Goal: Task Accomplishment & Management: Manage account settings

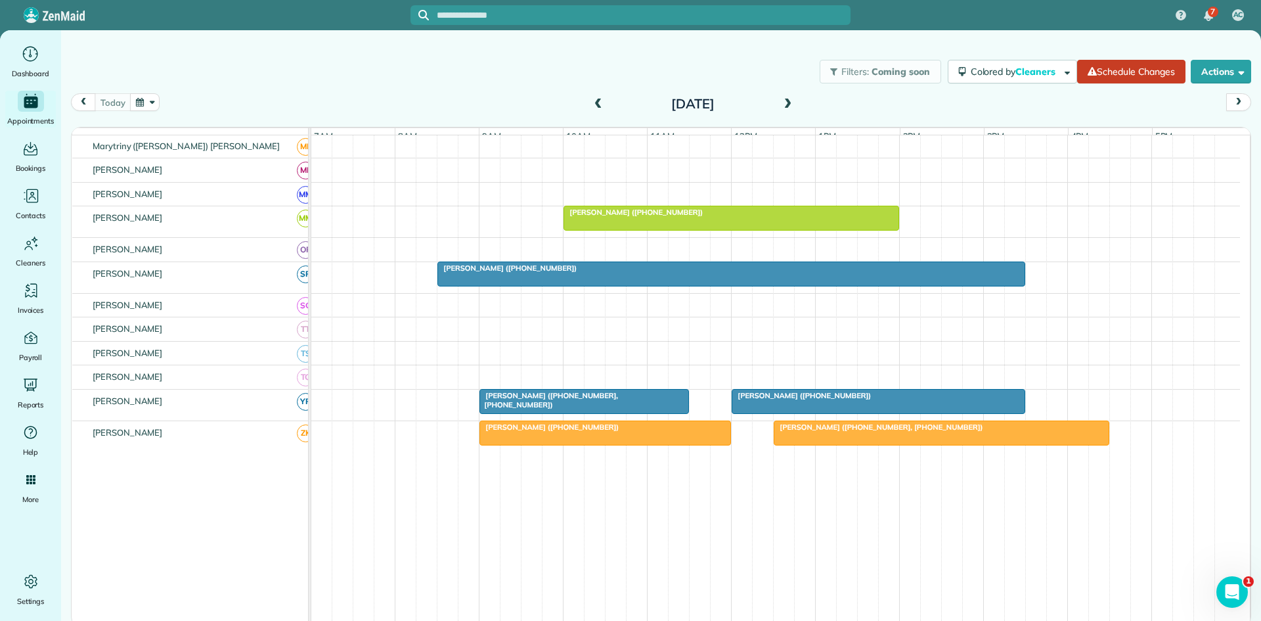
scroll to position [633, 0]
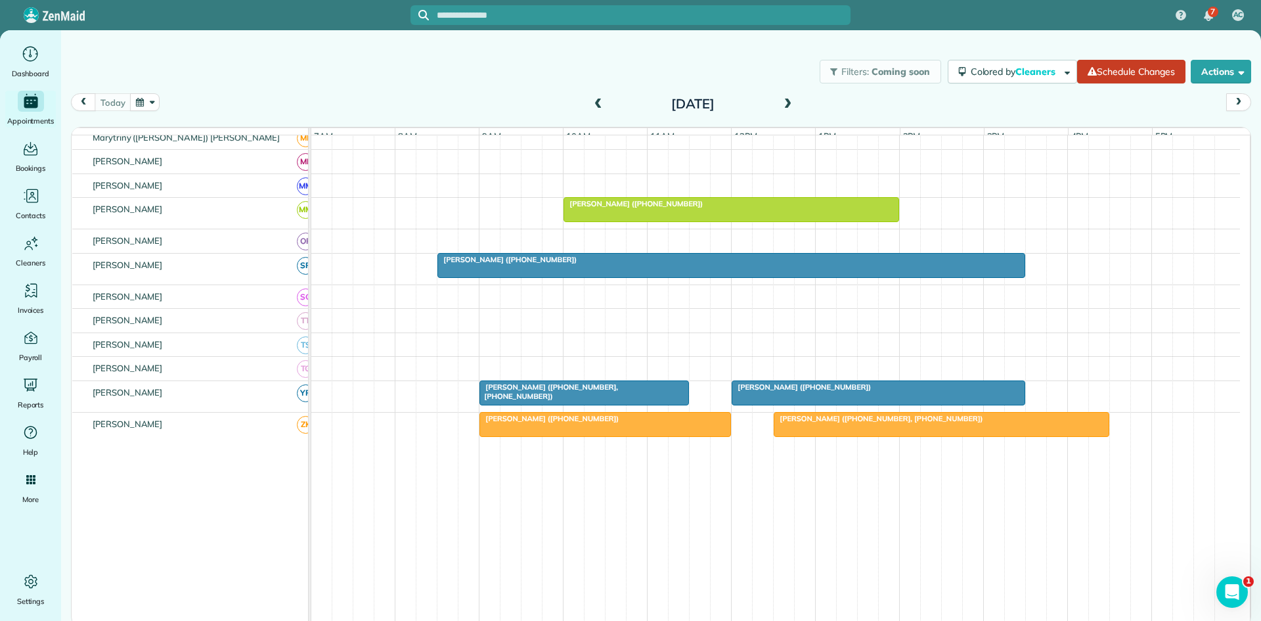
click at [768, 401] on div at bounding box center [878, 393] width 292 height 24
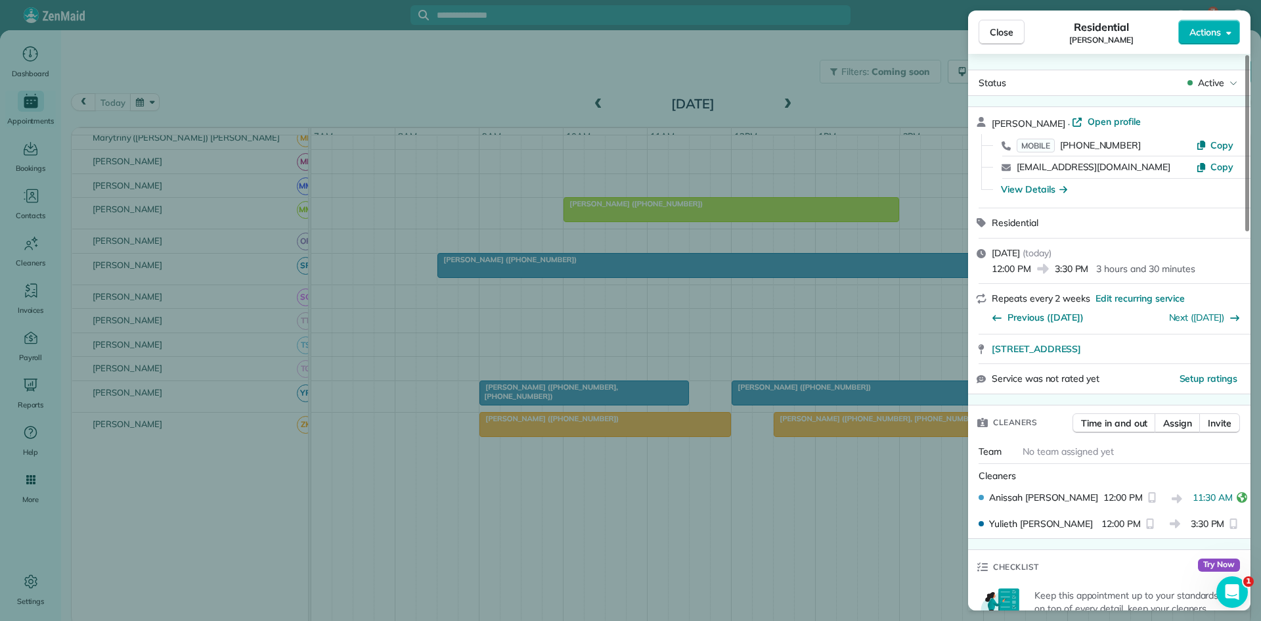
click at [690, 365] on div "Close Residential [PERSON_NAME] Actions Status Active [PERSON_NAME] · Open prof…" at bounding box center [630, 310] width 1261 height 621
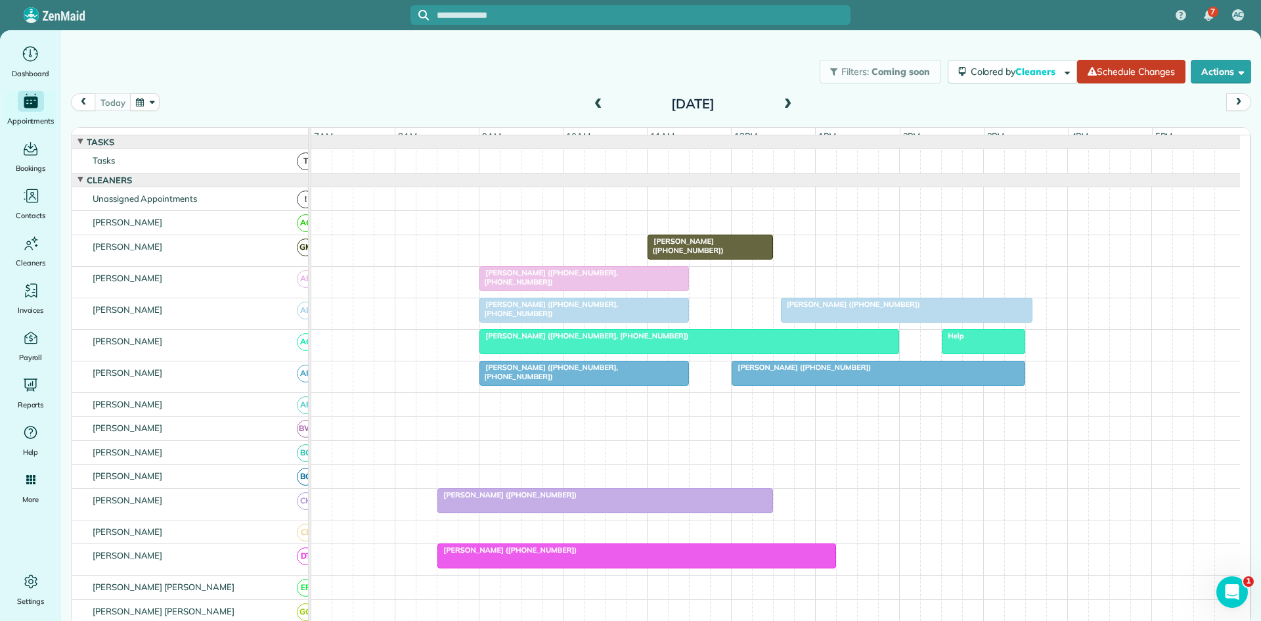
click at [801, 351] on div at bounding box center [689, 342] width 418 height 24
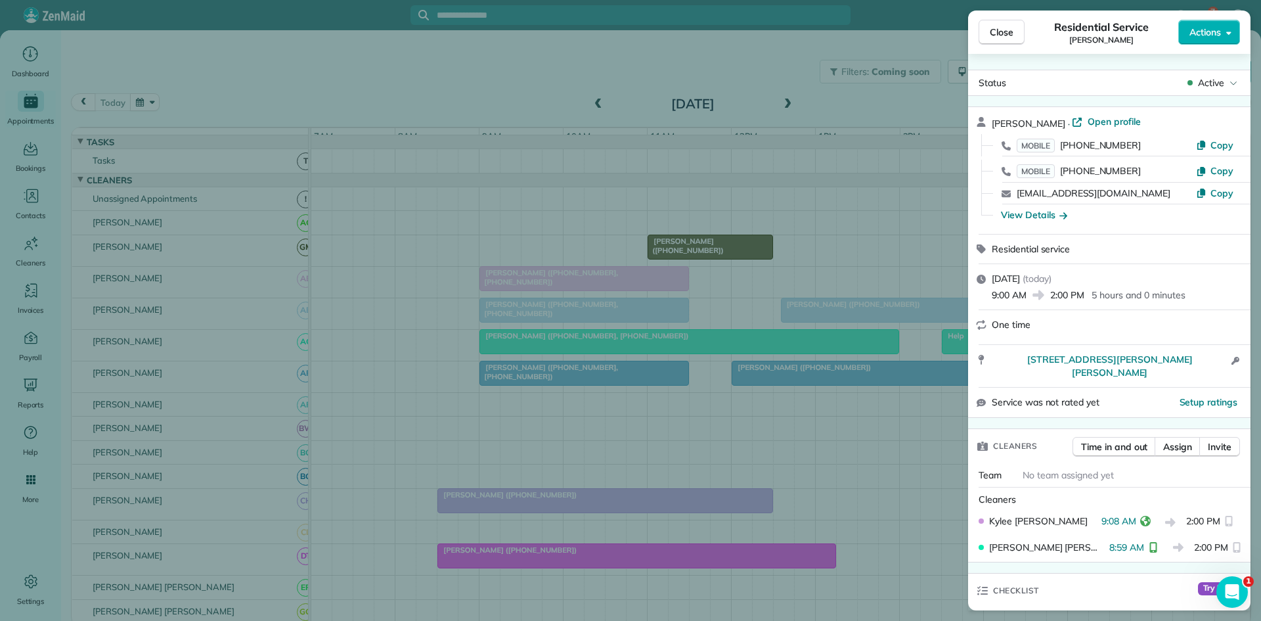
click at [645, 414] on div "Close Residential Service [PERSON_NAME] Actions Status Active [PERSON_NAME] · O…" at bounding box center [630, 310] width 1261 height 621
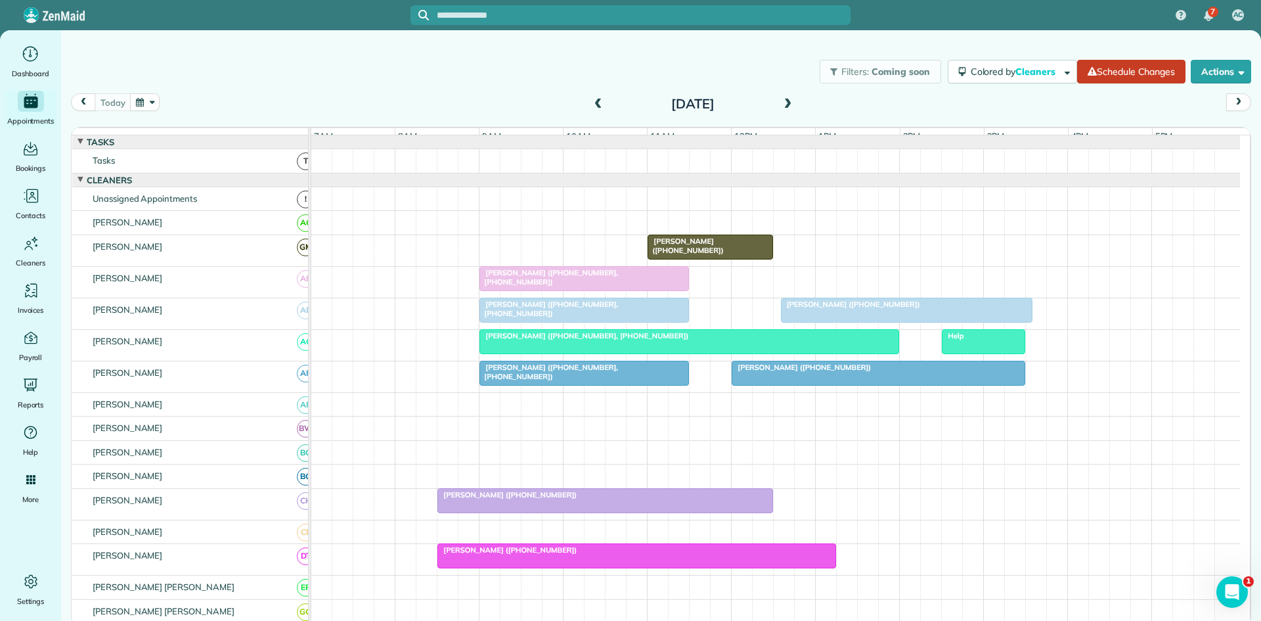
click at [589, 385] on div at bounding box center [584, 373] width 208 height 24
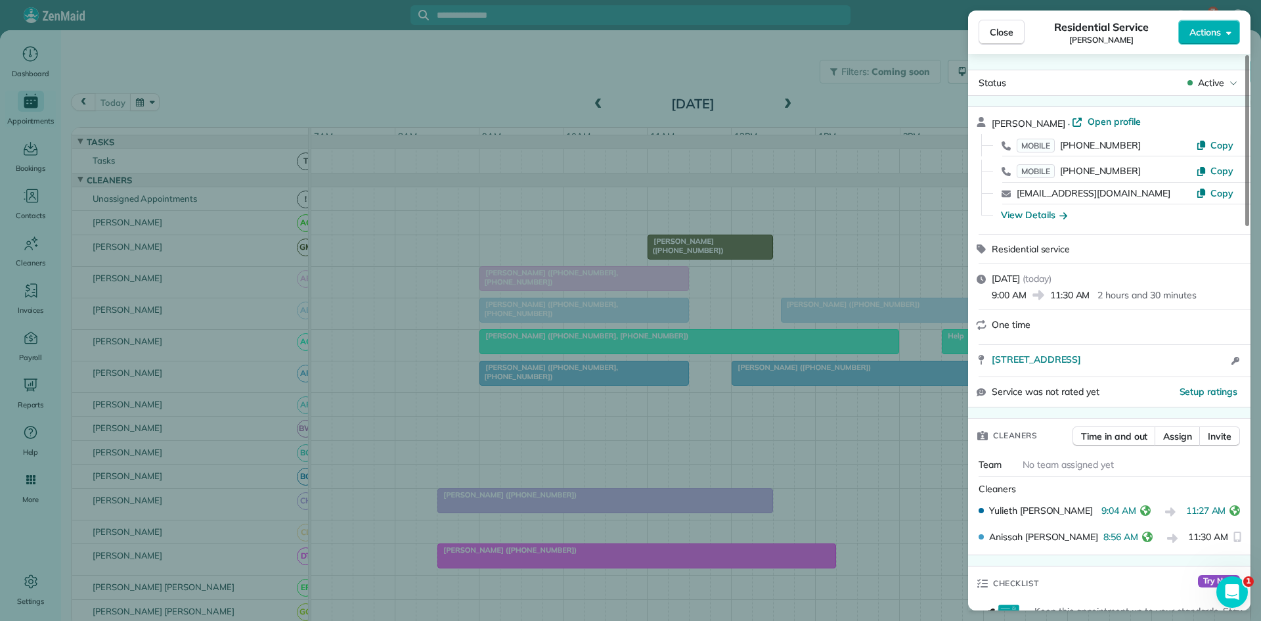
click at [750, 394] on div "Close Residential Service [PERSON_NAME] Actions Status Active [PERSON_NAME] · O…" at bounding box center [630, 310] width 1261 height 621
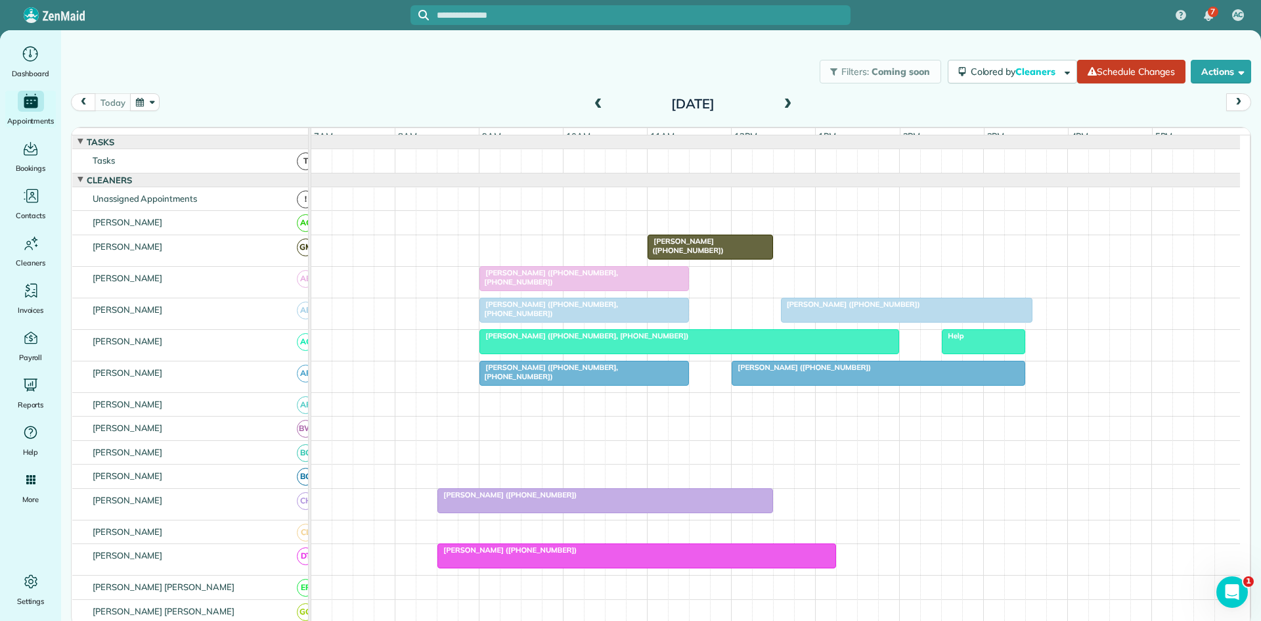
click at [768, 382] on div "7 AC Dashboard Appointments Bookings Contacts Cleaners Invoices Payroll Reports…" at bounding box center [630, 310] width 1261 height 621
click at [768, 382] on div at bounding box center [878, 373] width 292 height 24
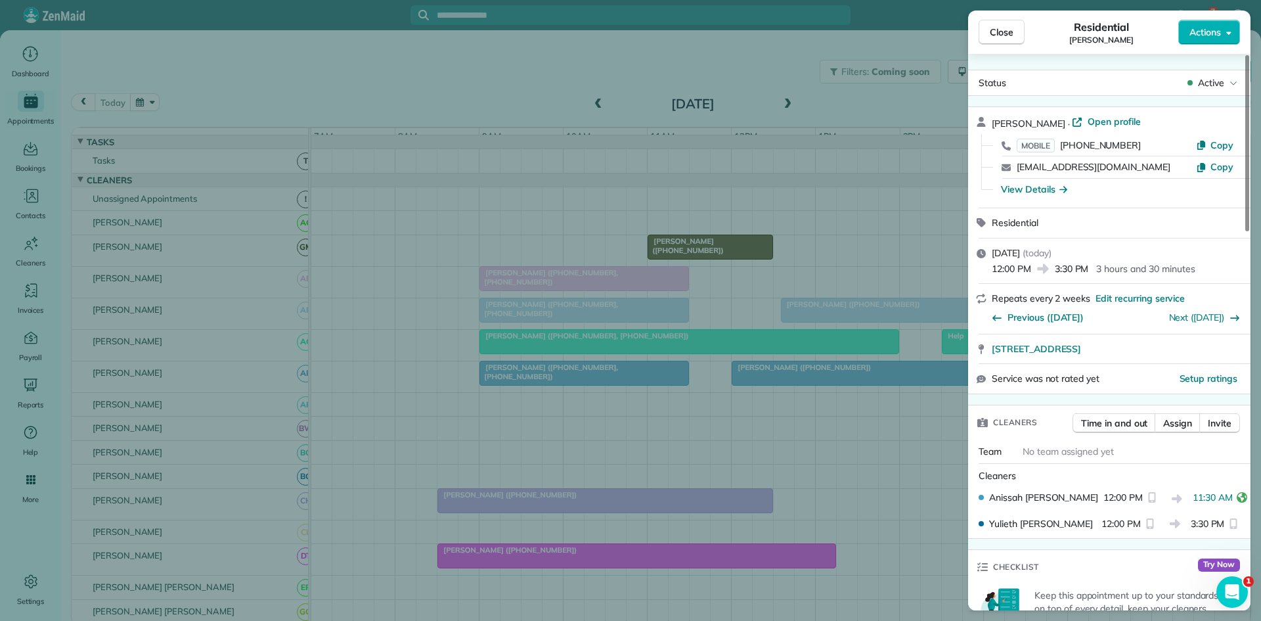
click at [741, 374] on div "Close Residential [PERSON_NAME] Actions Status Active [PERSON_NAME] · Open prof…" at bounding box center [630, 310] width 1261 height 621
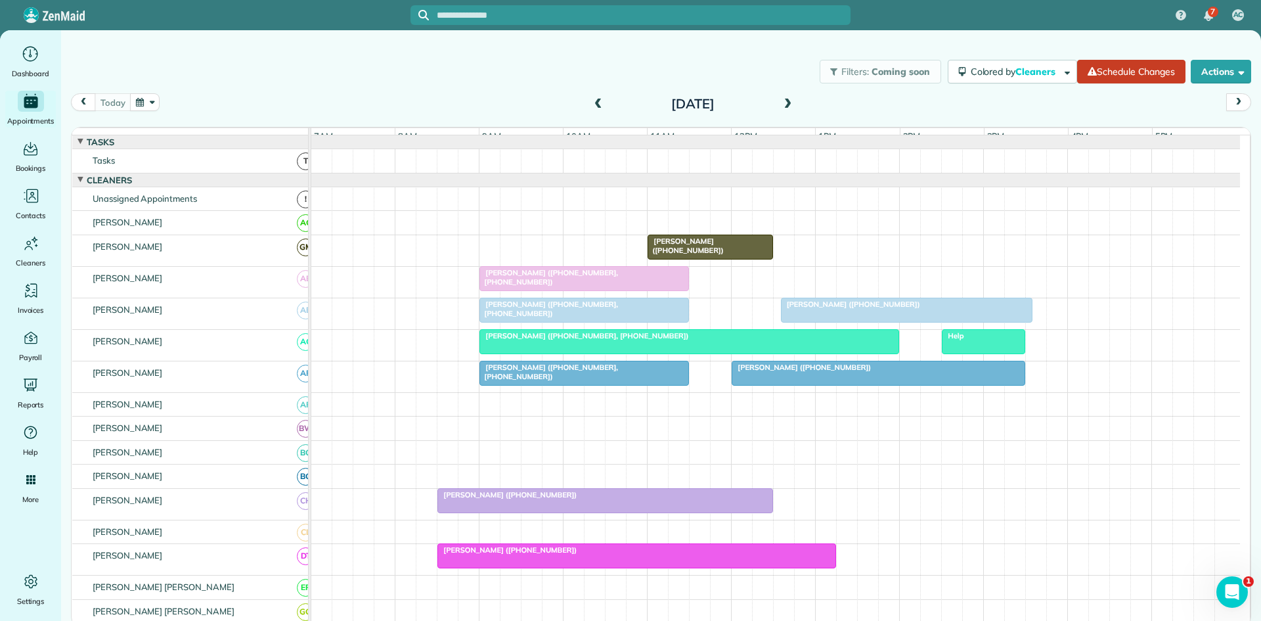
drag, startPoint x: 470, startPoint y: 1, endPoint x: 762, endPoint y: 55, distance: 296.7
click at [764, 64] on div "Filters: Coming soon Colored by Cleaners Color by Cleaner Color by Team Color b…" at bounding box center [661, 71] width 1200 height 43
